Goal: Use online tool/utility: Utilize a website feature to perform a specific function

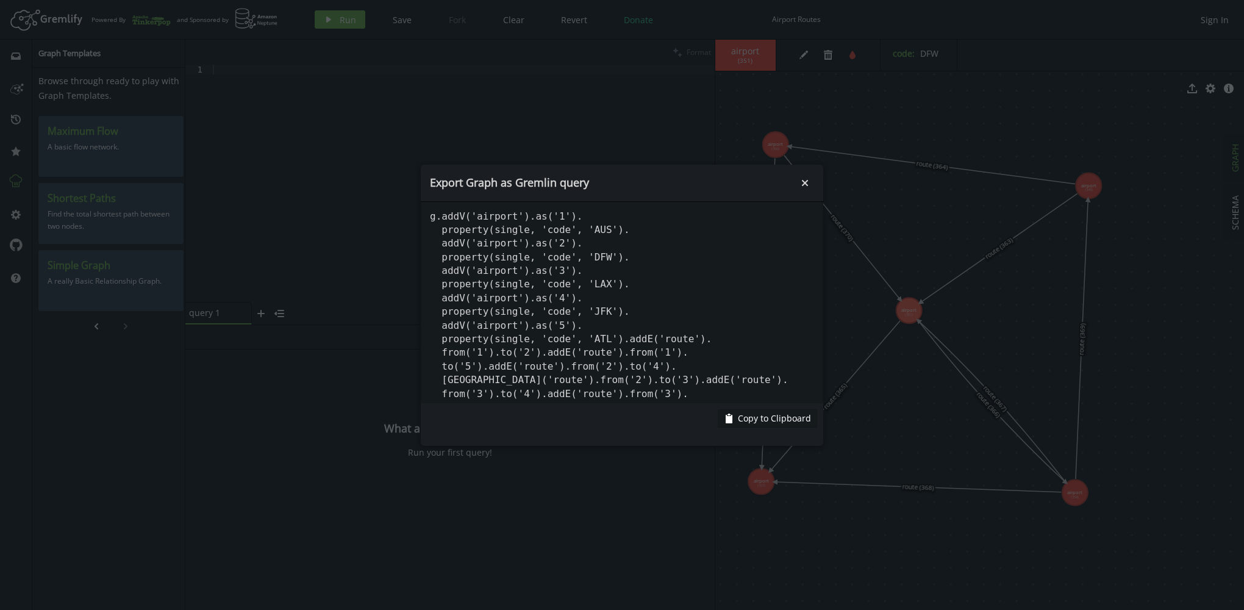
scroll to position [46, 0]
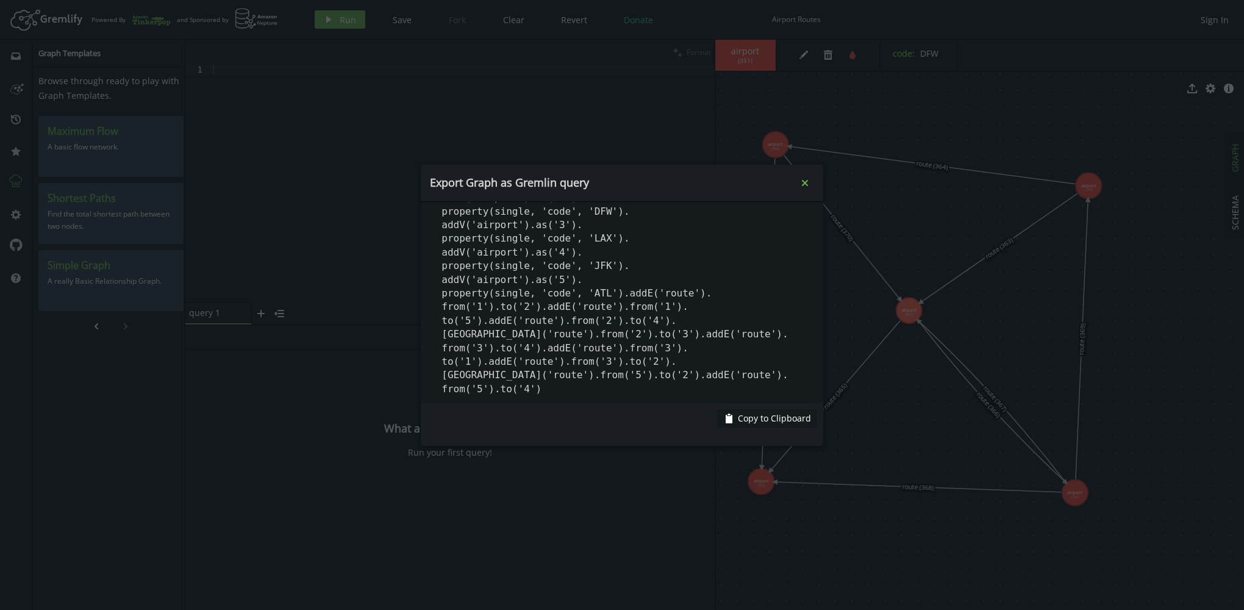
click at [807, 180] on icon "Close" at bounding box center [805, 182] width 6 height 6
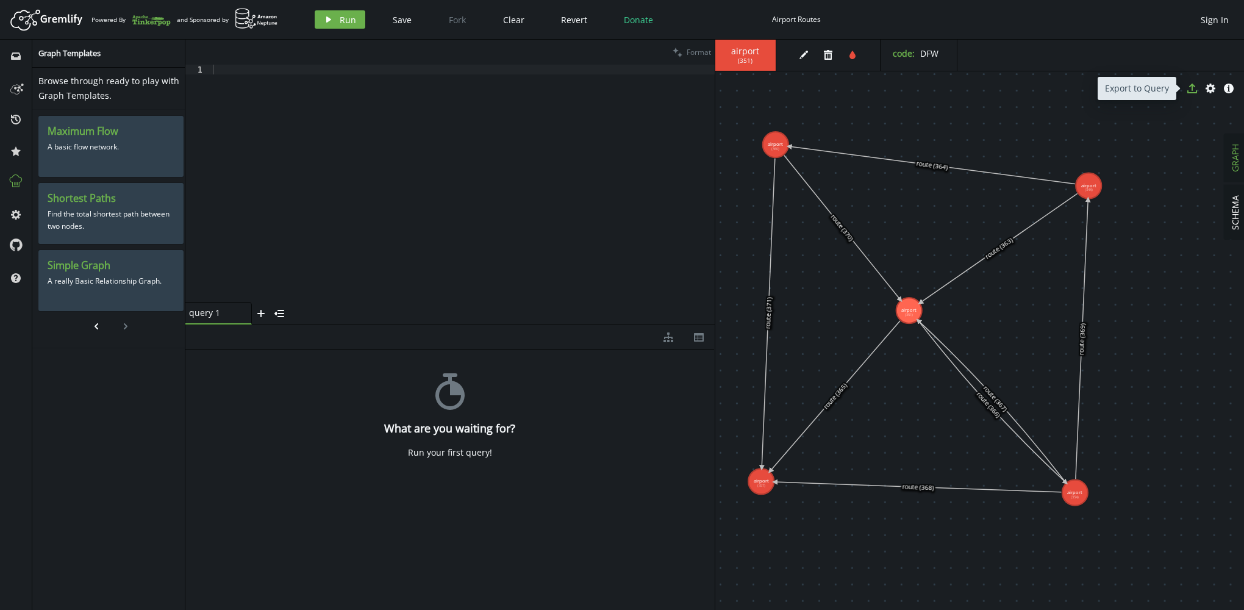
click at [1193, 88] on icon "export" at bounding box center [1192, 89] width 10 height 10
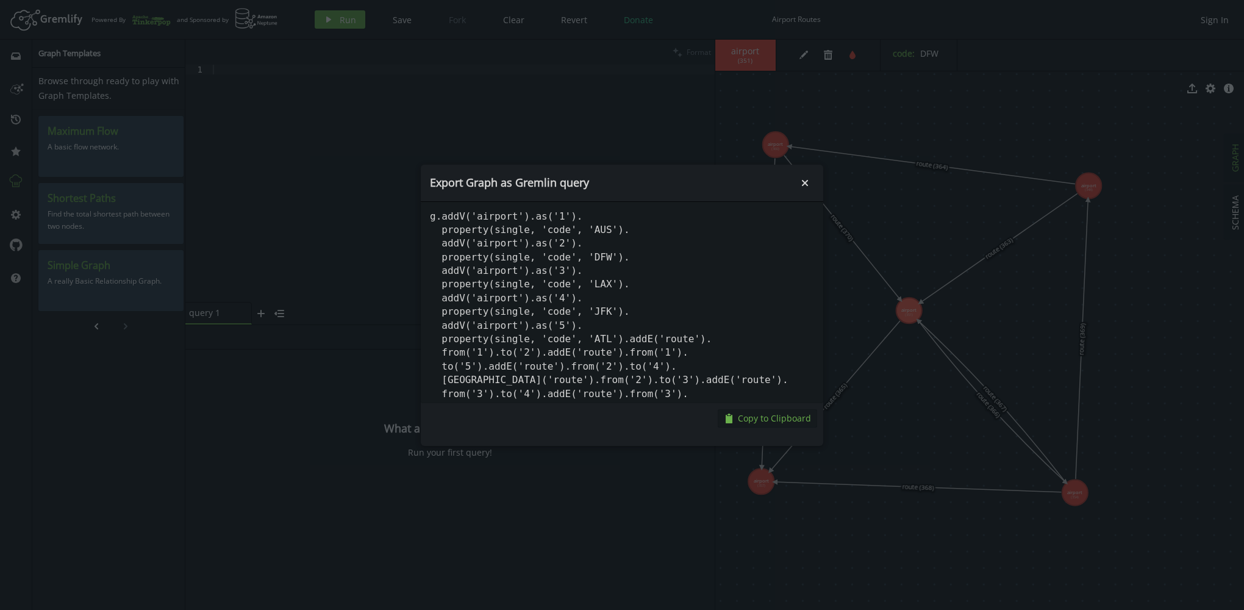
click at [754, 418] on span "Copy to Clipboard" at bounding box center [774, 418] width 73 height 12
click at [807, 180] on icon "Close" at bounding box center [805, 182] width 6 height 6
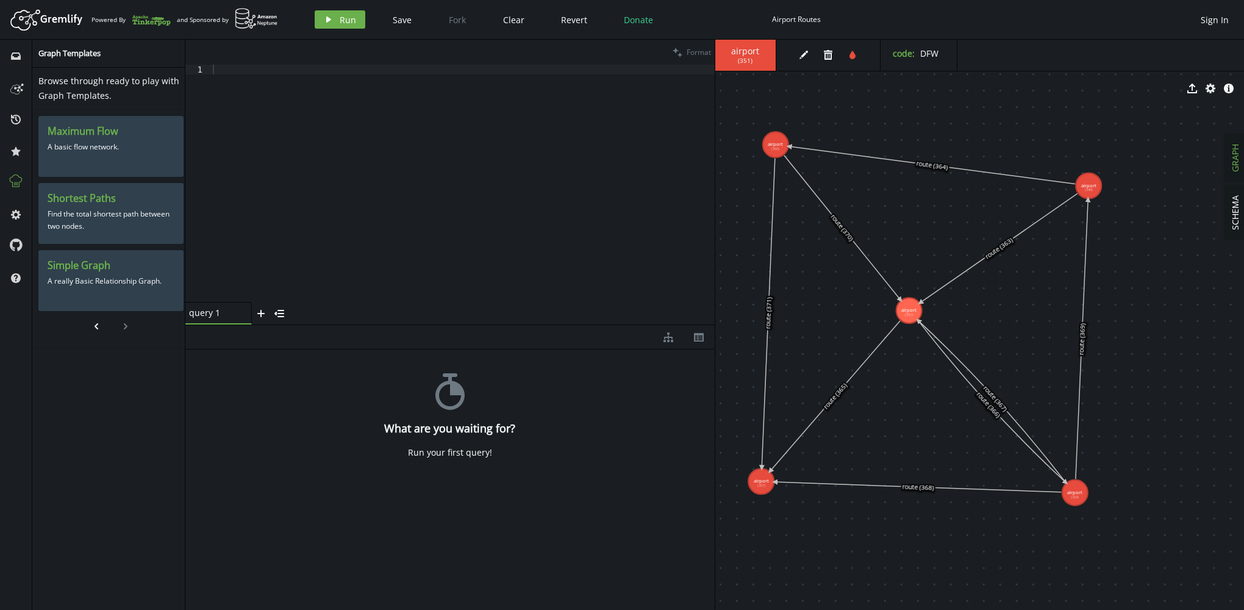
click at [340, 152] on div at bounding box center [462, 193] width 504 height 257
paste textarea "from('5').to('4')"
type textarea "from('5').to('4')"
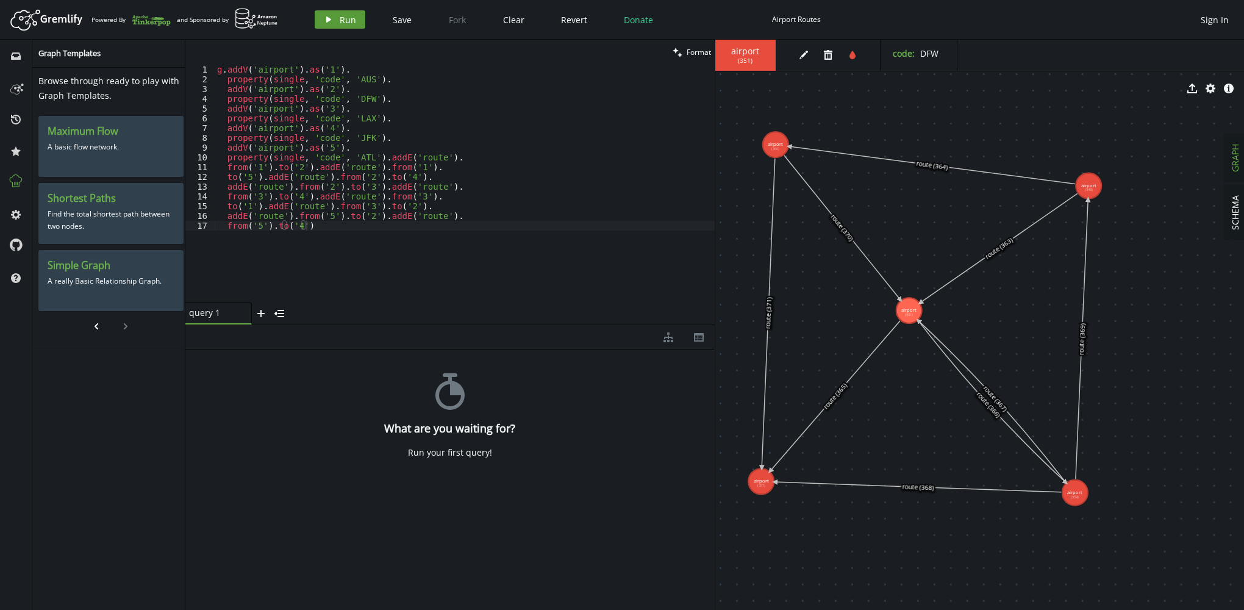
click at [341, 23] on span "Run" at bounding box center [348, 20] width 16 height 12
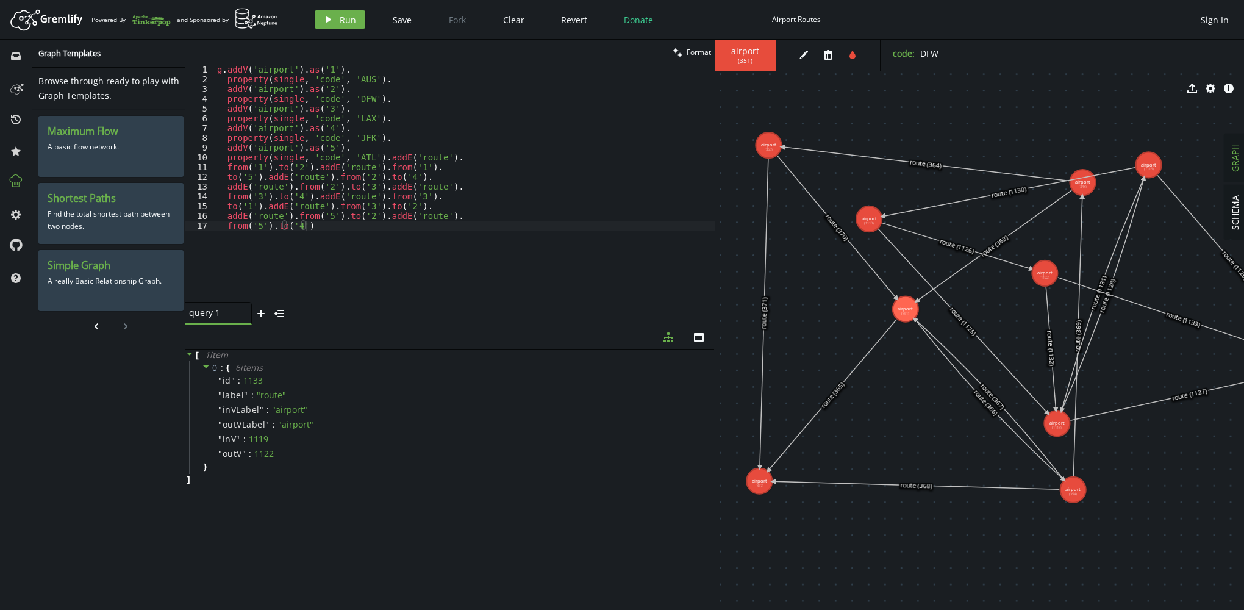
drag, startPoint x: 1137, startPoint y: 165, endPoint x: 1044, endPoint y: 273, distance: 142.3
click at [1209, 87] on icon "button" at bounding box center [1210, 89] width 10 height 10
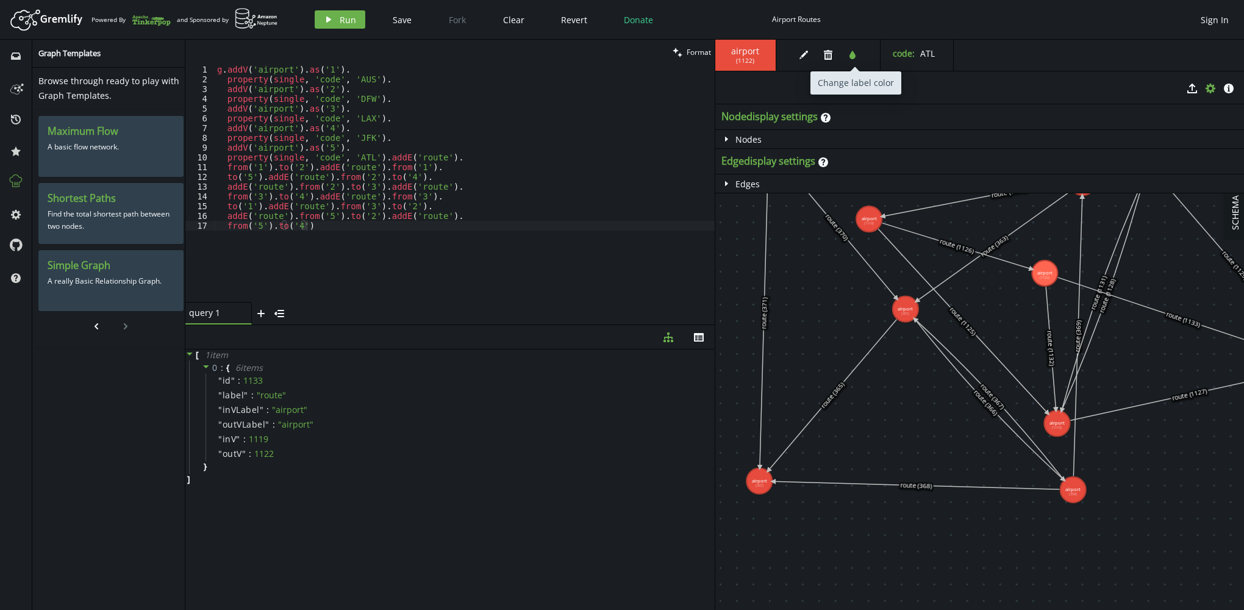
click at [852, 57] on icon "button" at bounding box center [852, 55] width 6 height 9
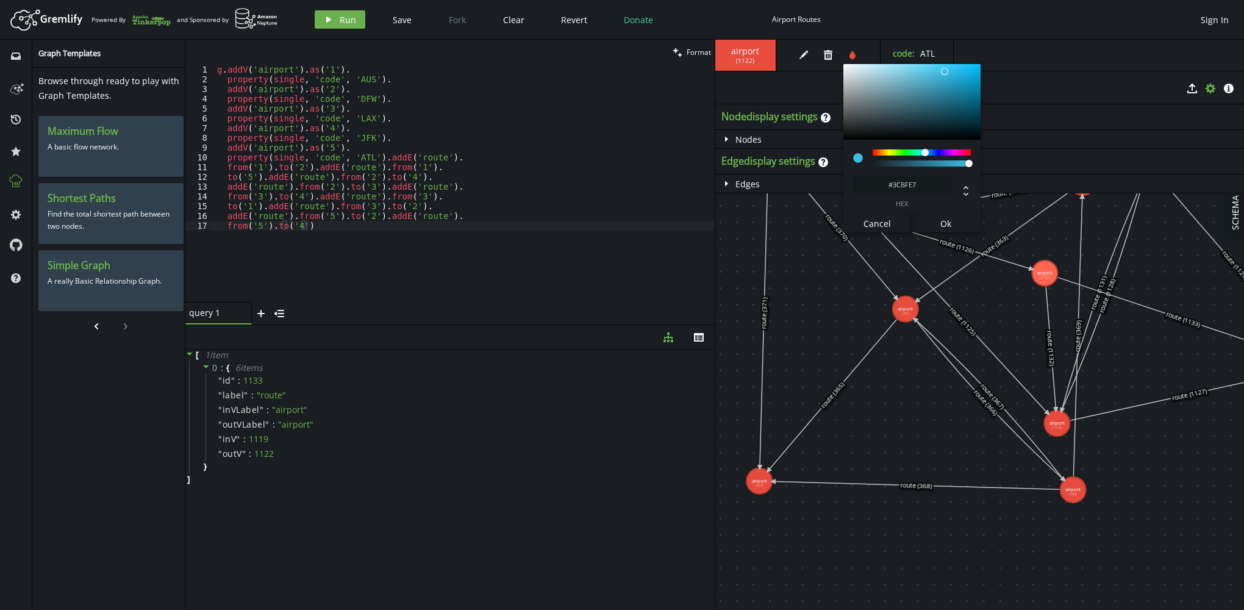
drag, startPoint x: 876, startPoint y: 151, endPoint x: 925, endPoint y: 154, distance: 48.9
click at [925, 154] on div at bounding box center [924, 152] width 7 height 7
type input "#3C93E7"
click at [929, 154] on div at bounding box center [929, 152] width 7 height 7
click at [819, 85] on div "export cog info-sign" at bounding box center [979, 88] width 529 height 31
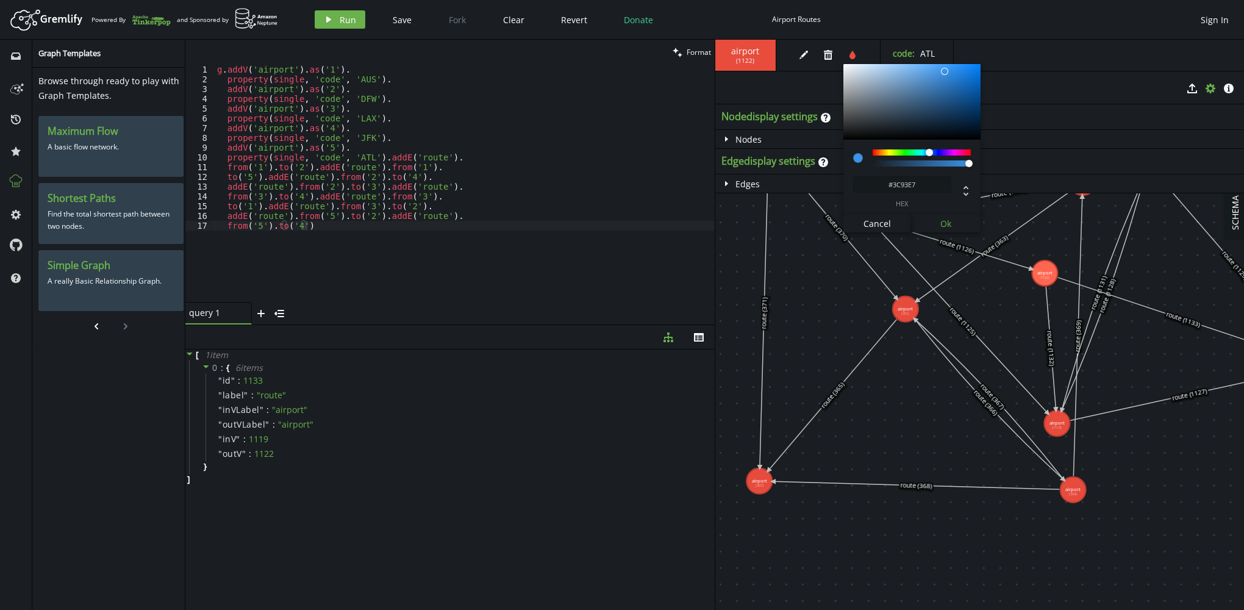
click at [941, 221] on span "Ok" at bounding box center [945, 224] width 11 height 12
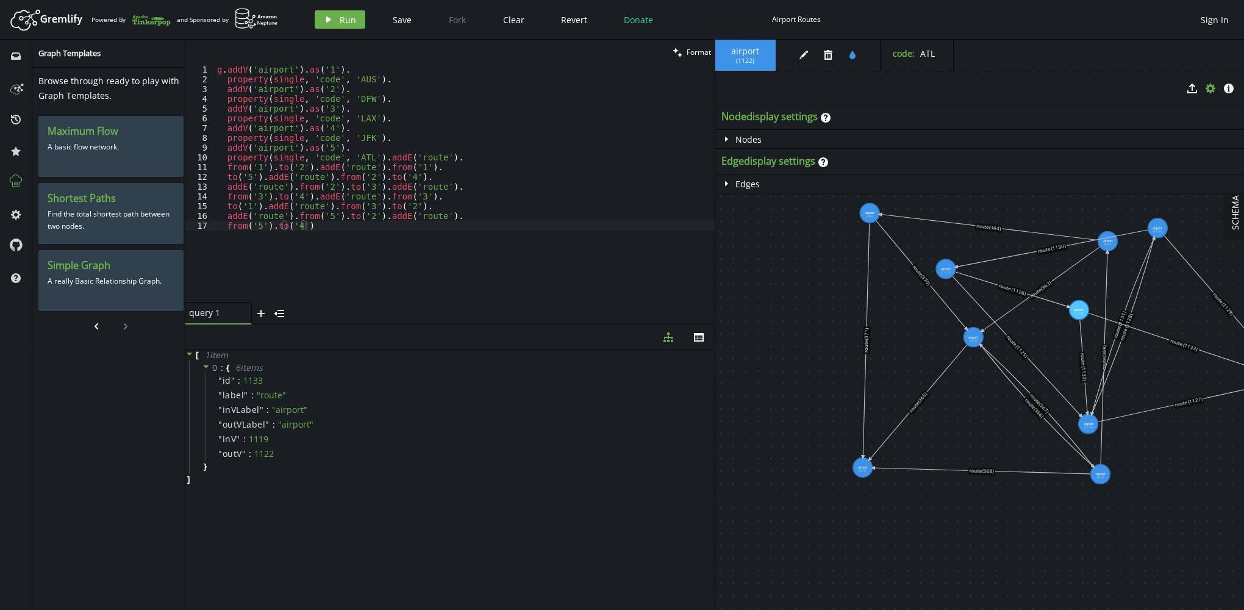
click at [751, 64] on span "( 1122 )" at bounding box center [745, 61] width 18 height 8
click at [848, 54] on icon "tint" at bounding box center [852, 55] width 10 height 10
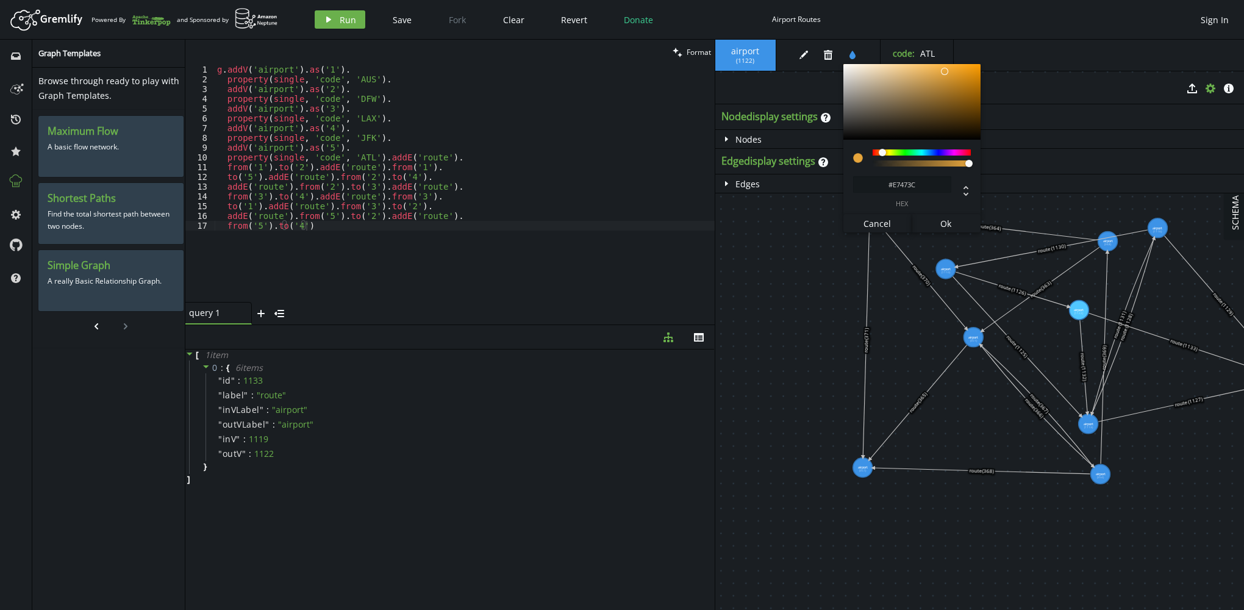
type input "#E73C3C"
drag, startPoint x: 929, startPoint y: 150, endPoint x: 868, endPoint y: 152, distance: 61.0
click at [869, 152] on div at bounding box center [872, 152] width 7 height 7
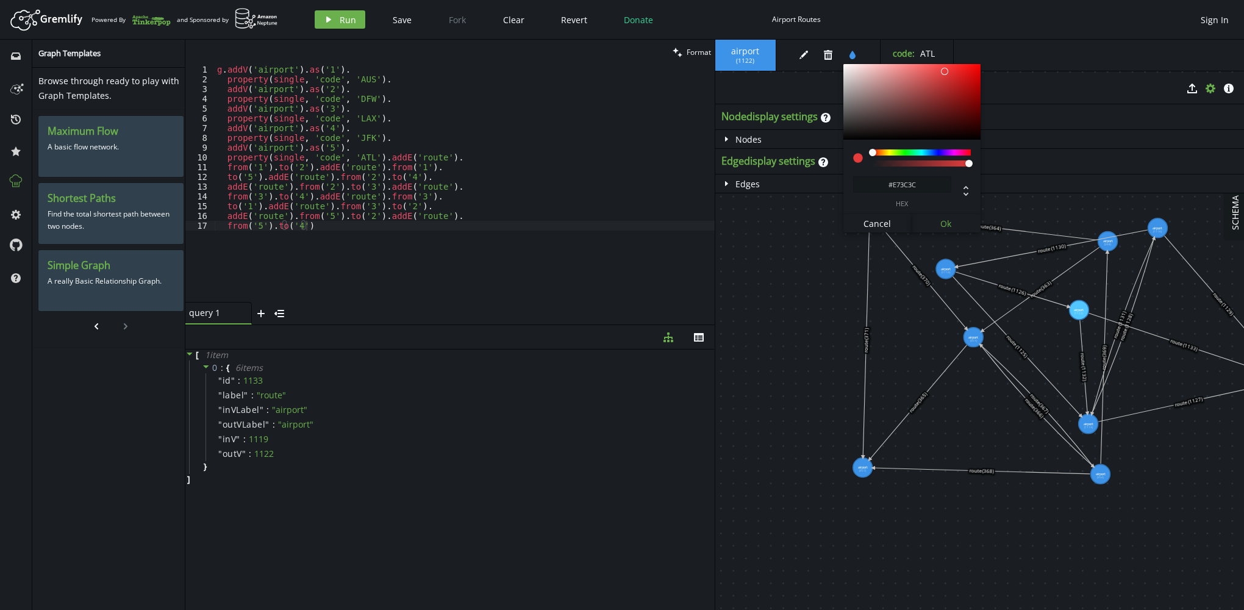
click at [945, 225] on span "Ok" at bounding box center [945, 224] width 11 height 12
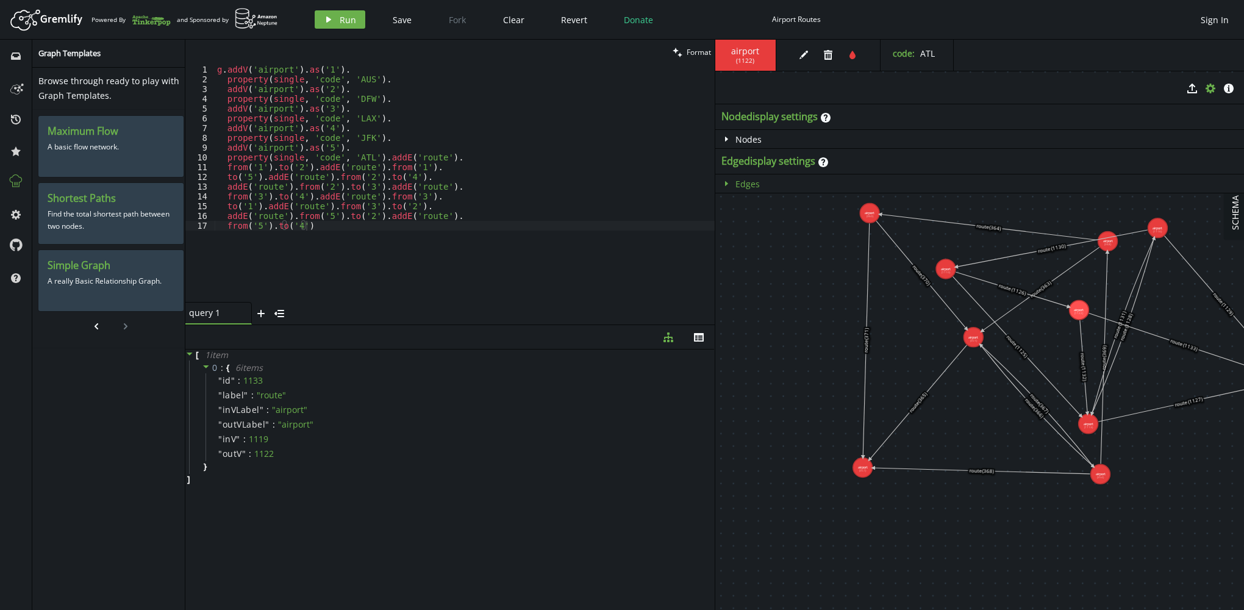
click at [750, 180] on span "Edges" at bounding box center [747, 184] width 24 height 12
click at [956, 239] on div "route" at bounding box center [851, 243] width 254 height 18
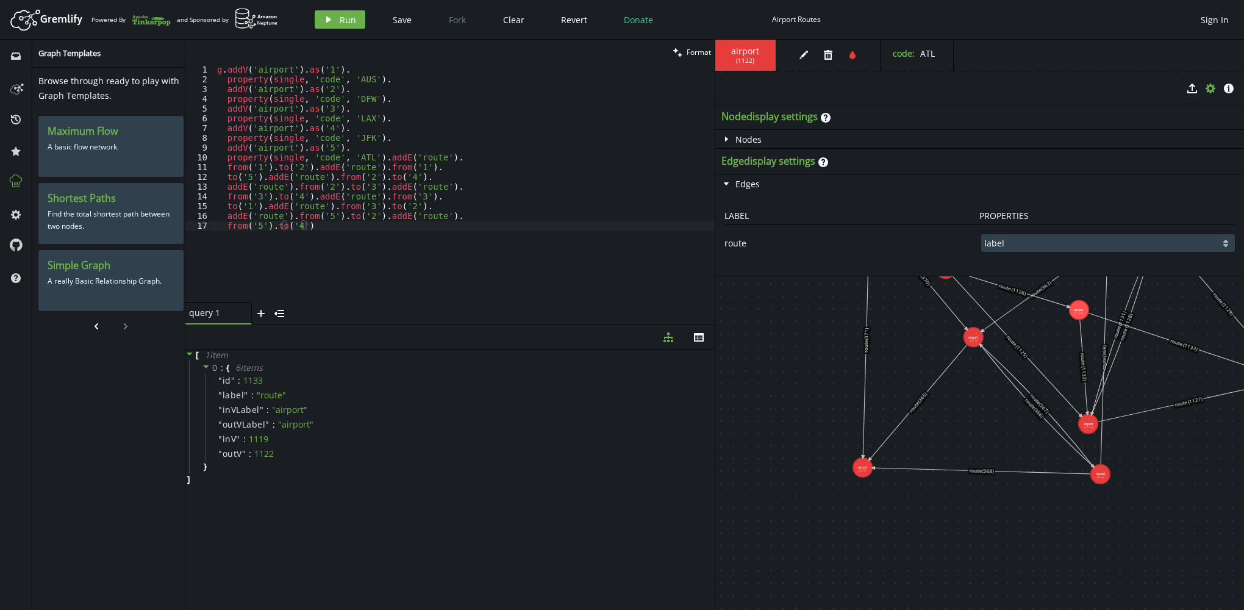
click at [1027, 246] on select "label" at bounding box center [1108, 243] width 254 height 18
click at [1059, 68] on div "airport ( 1122 ) edit trash tint code : ATL" at bounding box center [979, 55] width 529 height 31
click at [931, 54] on span "ATL" at bounding box center [927, 54] width 15 height 12
click at [1039, 57] on div "airport ( 1122 ) edit trash tint code : ATL" at bounding box center [979, 55] width 529 height 31
